Goal: Task Accomplishment & Management: Manage account settings

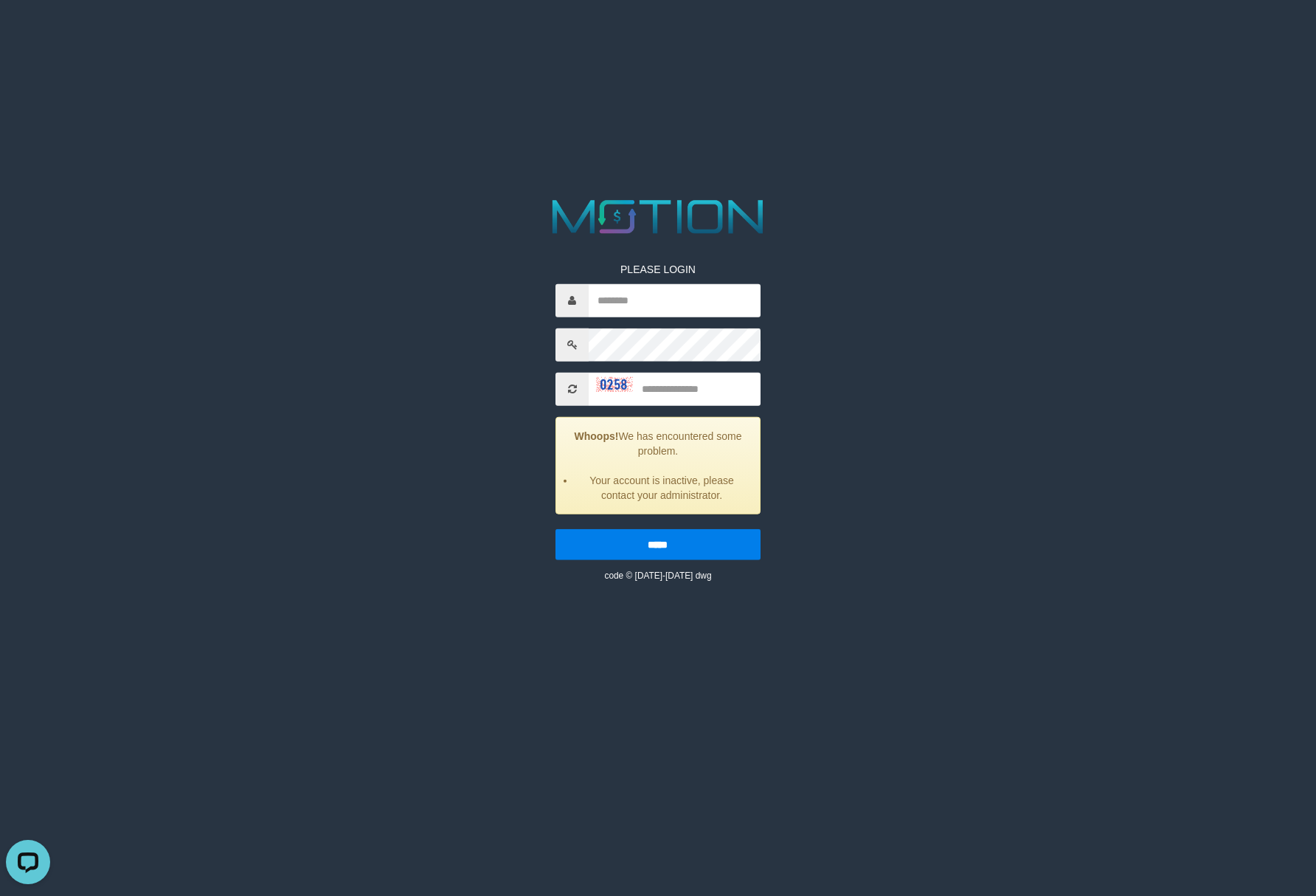
click at [891, 204] on div at bounding box center [658, 216] width 658 height 46
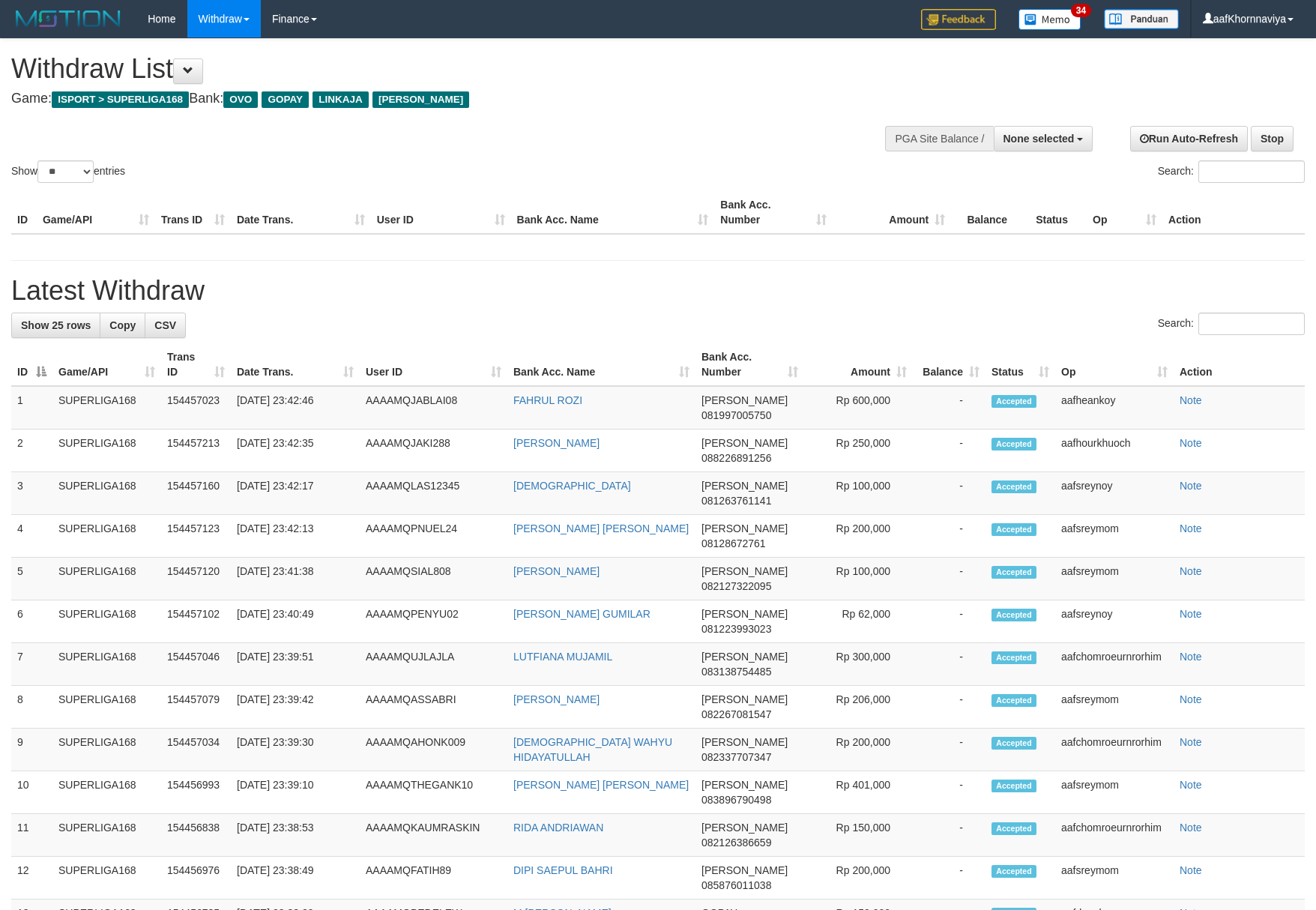
select select
select select "**"
